Goal: Check status: Check status

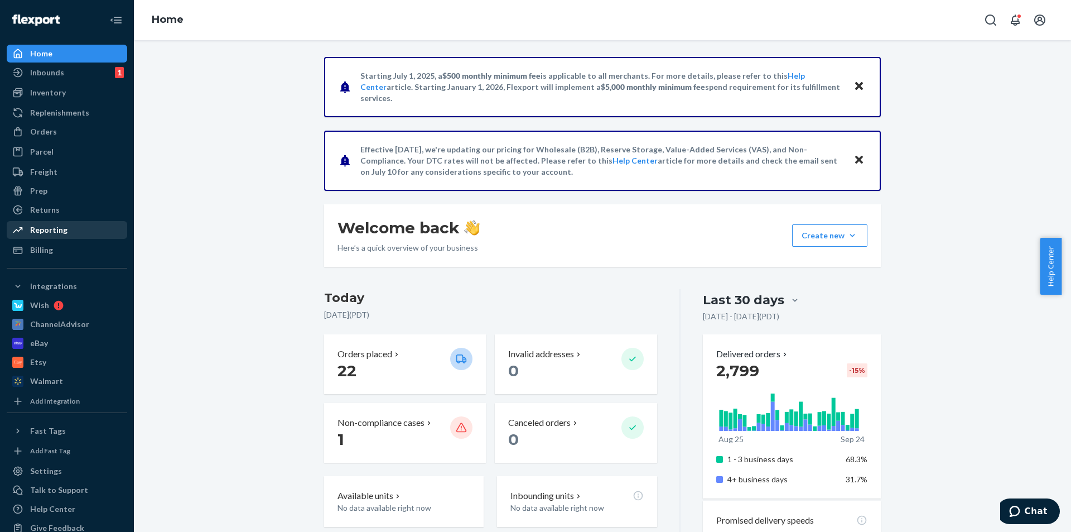
click at [77, 230] on div "Reporting" at bounding box center [67, 230] width 118 height 16
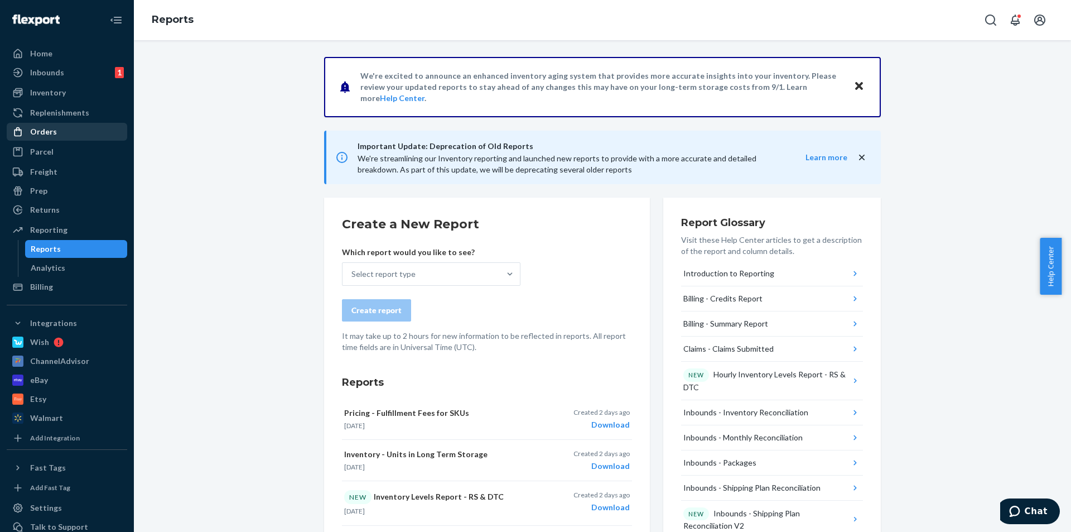
click at [55, 136] on div "Orders" at bounding box center [43, 131] width 27 height 11
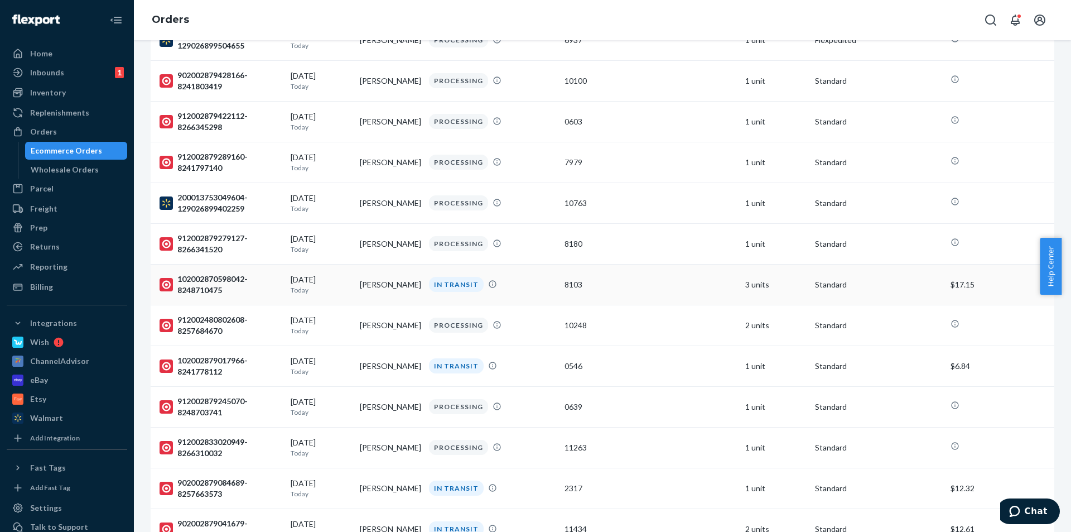
scroll to position [502, 0]
